Goal: Navigation & Orientation: Find specific page/section

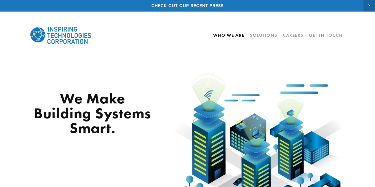
click at [234, 34] on link "Who We Are" at bounding box center [228, 35] width 31 height 10
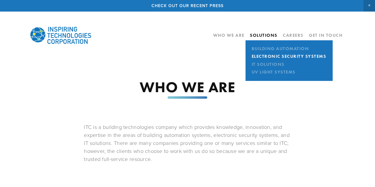
click at [269, 57] on link "Electronic Security Systems" at bounding box center [289, 56] width 78 height 8
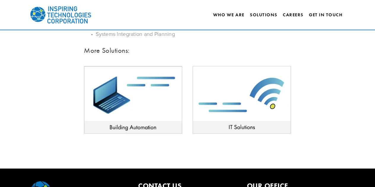
scroll to position [415, 0]
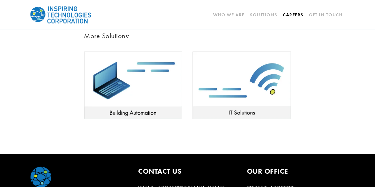
click at [293, 13] on link "Careers" at bounding box center [293, 15] width 21 height 10
